Goal: Task Accomplishment & Management: Use online tool/utility

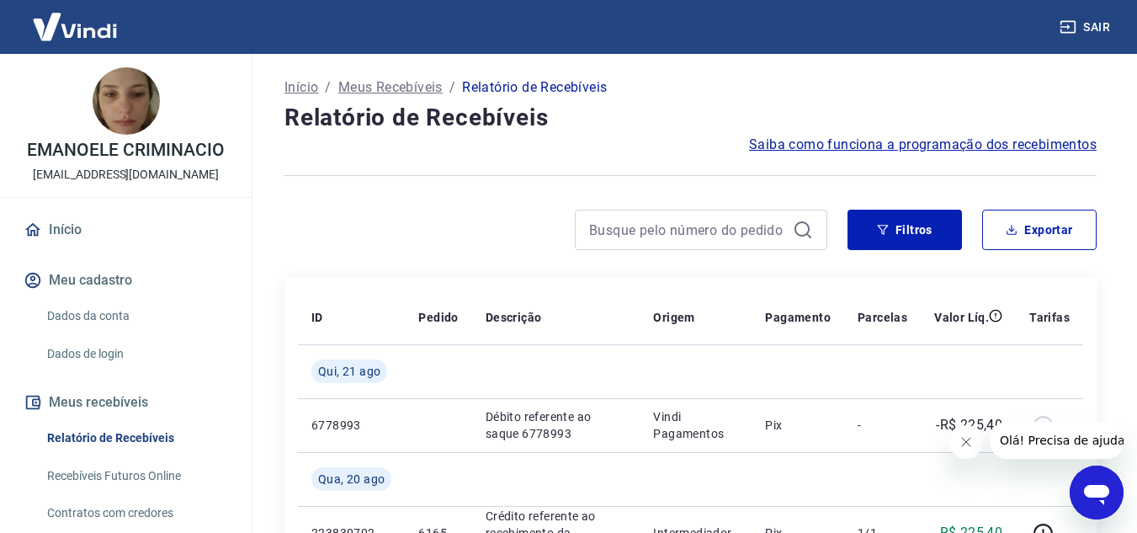
click at [955, 437] on button "Fechar mensagem da empresa" at bounding box center [965, 442] width 34 height 34
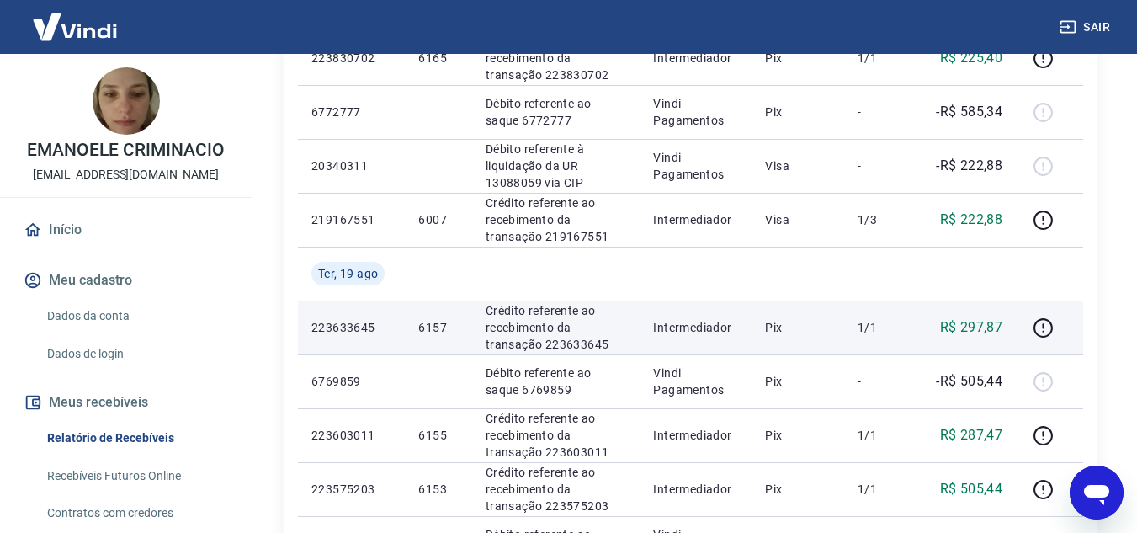
scroll to position [505, 0]
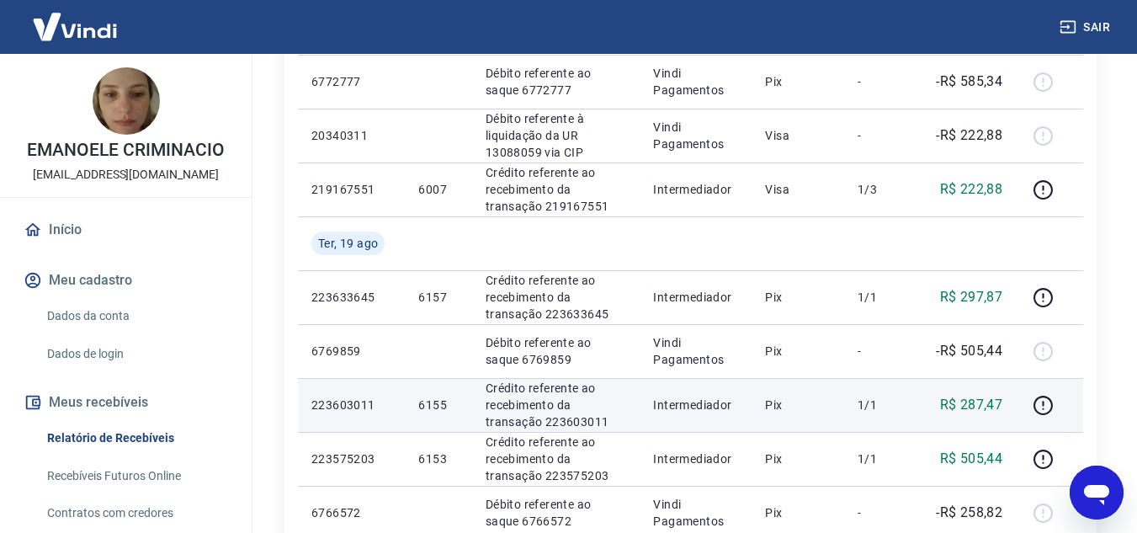
click at [433, 398] on p "6155" at bounding box center [438, 404] width 40 height 17
copy p "6155"
click at [999, 407] on p "R$ 287,47" at bounding box center [971, 405] width 63 height 20
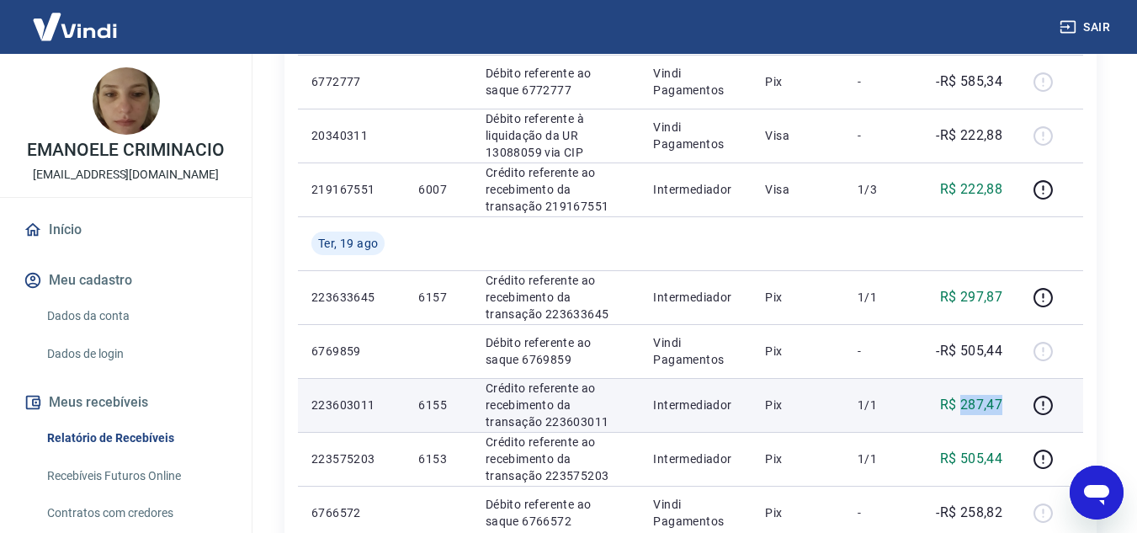
copy p "287,47"
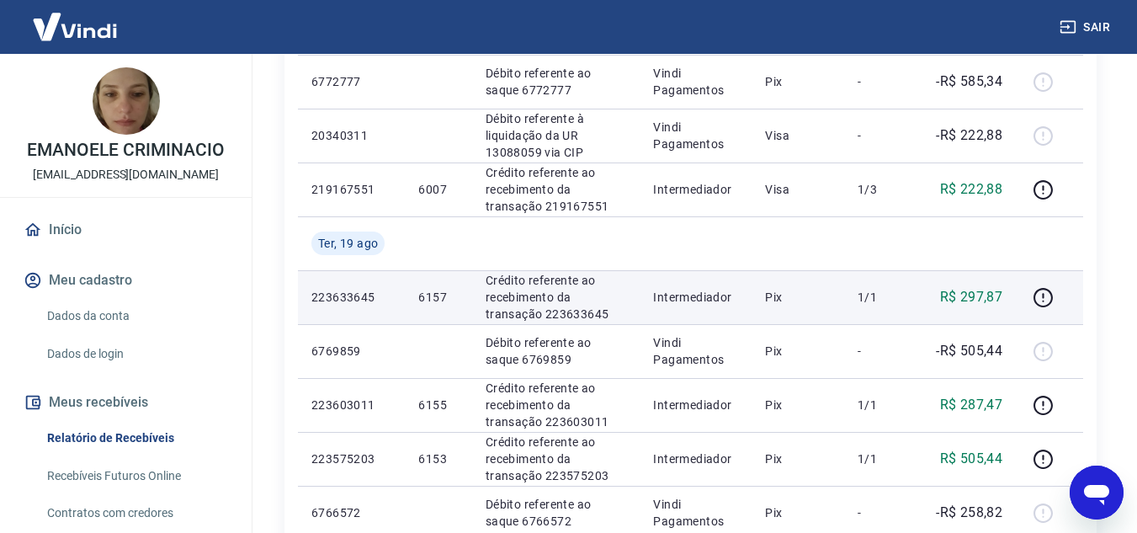
click at [427, 294] on p "6157" at bounding box center [438, 297] width 40 height 17
copy p "6157"
click at [991, 298] on p "R$ 297,87" at bounding box center [971, 297] width 63 height 20
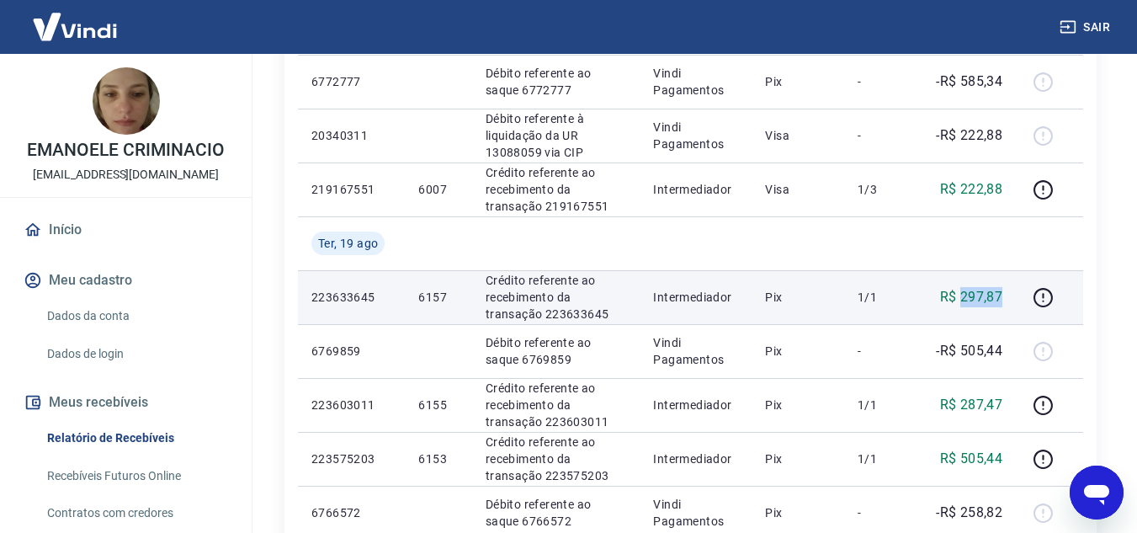
copy p "297,87"
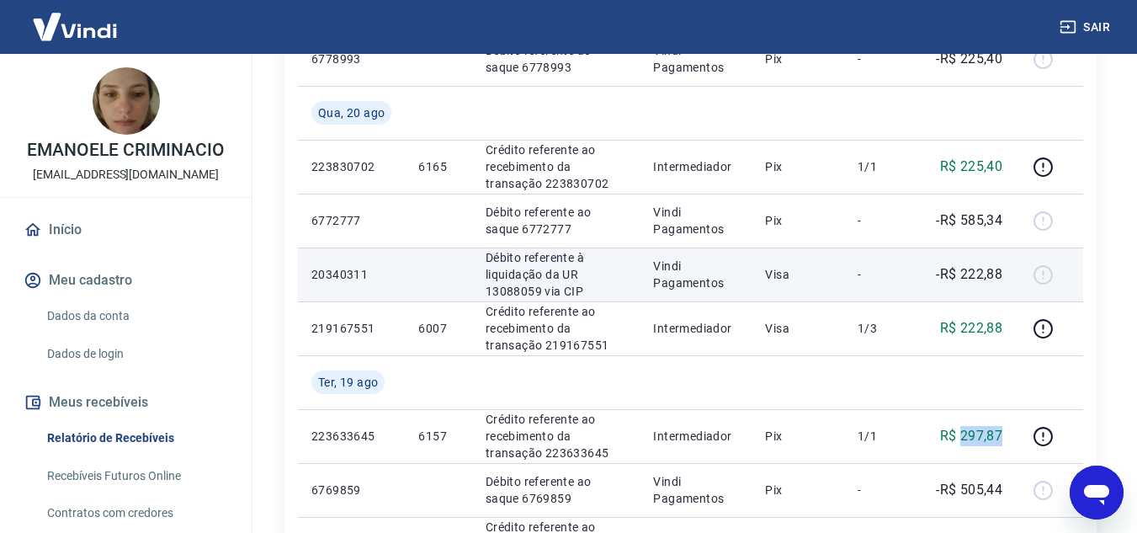
scroll to position [337, 0]
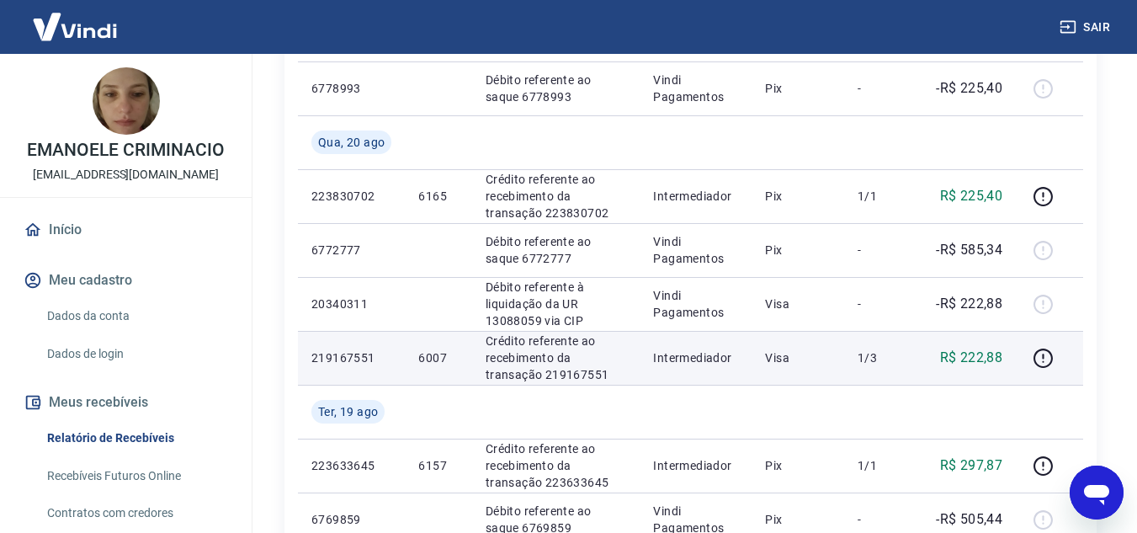
click at [433, 359] on p "6007" at bounding box center [438, 357] width 40 height 17
copy p "6007"
click at [974, 357] on p "R$ 222,88" at bounding box center [971, 357] width 63 height 20
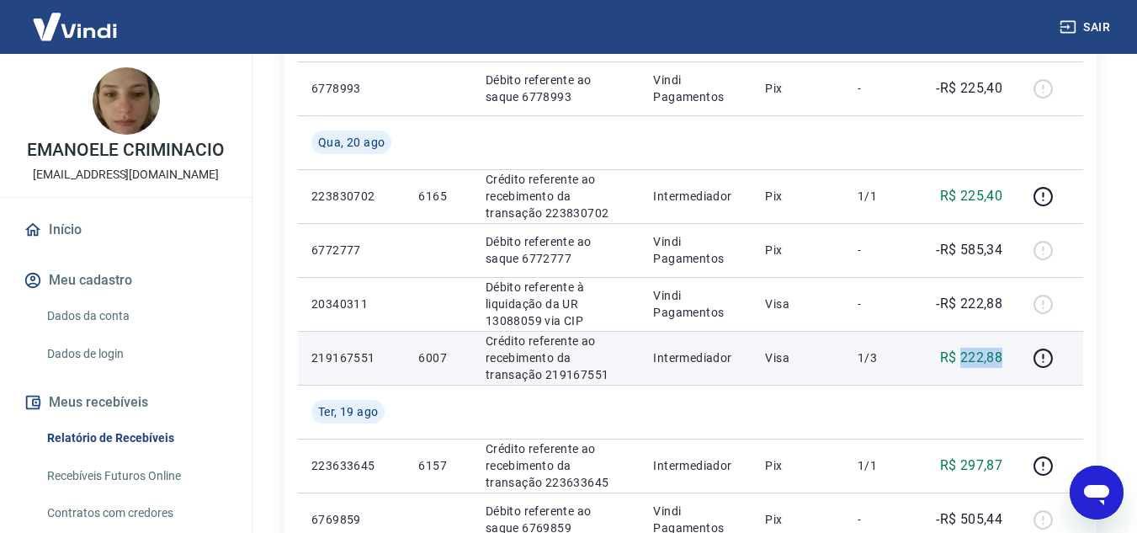
copy p "222,88"
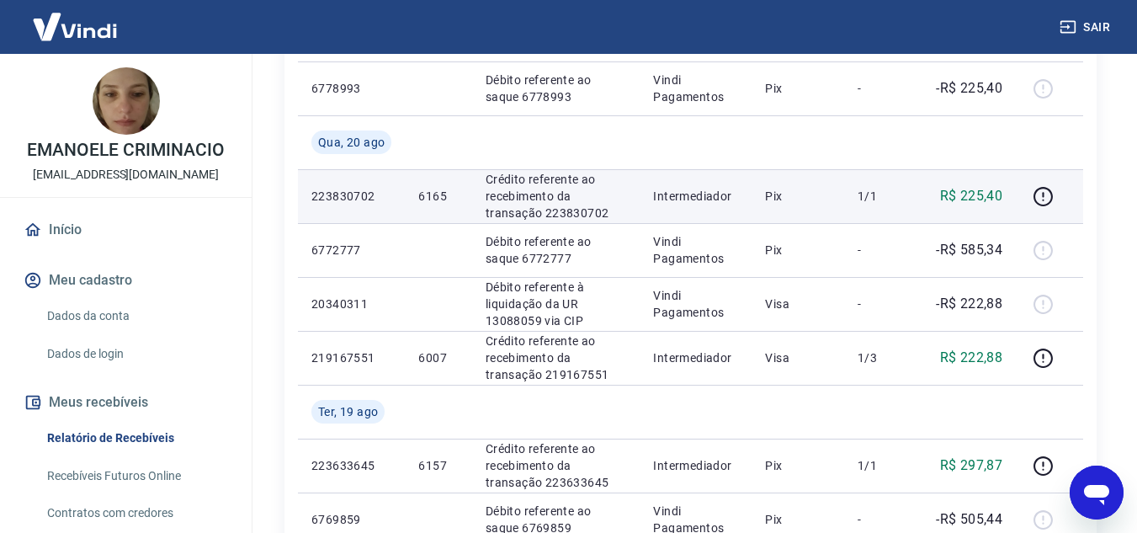
click at [431, 200] on p "6165" at bounding box center [438, 196] width 40 height 17
copy p "6165"
click at [966, 189] on p "R$ 225,40" at bounding box center [971, 196] width 63 height 20
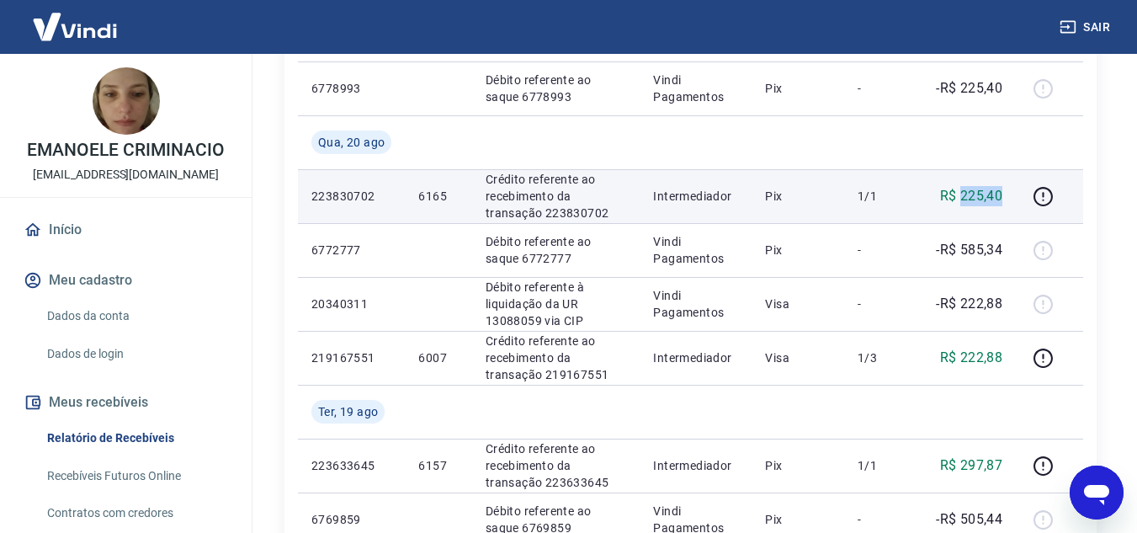
copy p "225,40"
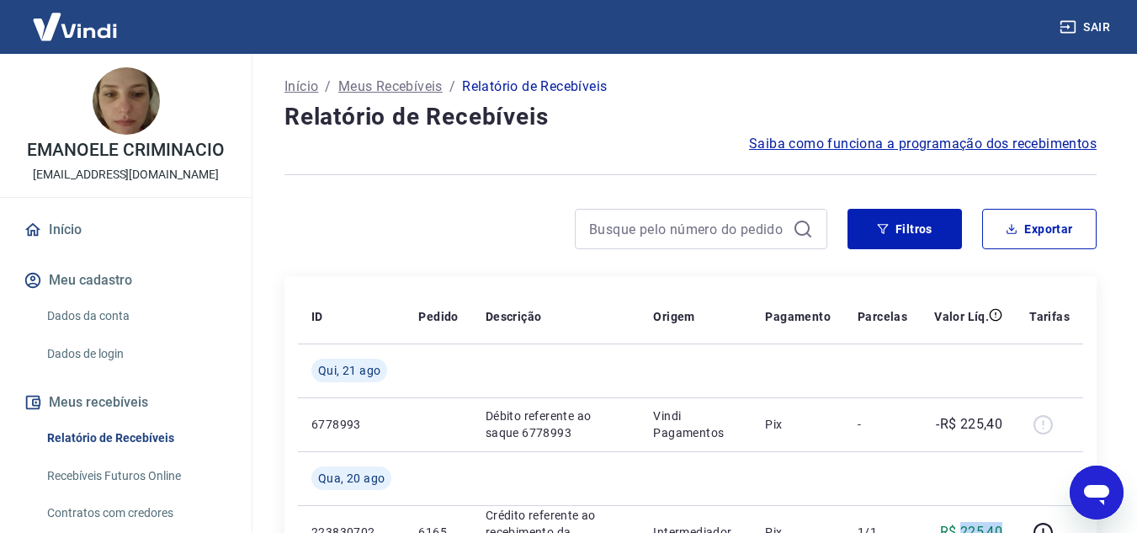
scroll to position [0, 0]
